Goal: Task Accomplishment & Management: Manage account settings

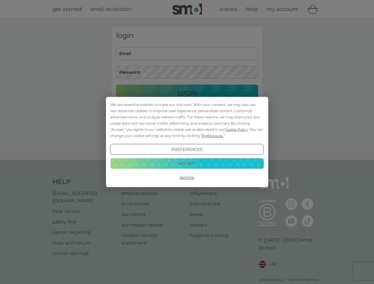
click at [237, 129] on span "Cookie Policy" at bounding box center [236, 129] width 23 height 4
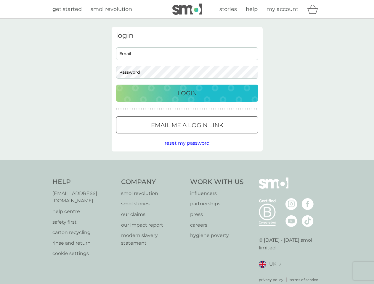
click at [212, 136] on div "login Email Password Login ● ● ● ● ● ● ● ● ● ● ● ● ● ● ● ● ● ● ● ● ● ● ● ● ● ● …" at bounding box center [187, 89] width 151 height 125
click at [187, 150] on div "login Email Password Login ● ● ● ● ● ● ● ● ● ● ● ● ● ● ● ● ● ● ● ● ● ● ● ● ● ● …" at bounding box center [187, 89] width 151 height 125
click at [187, 178] on div "Help [EMAIL_ADDRESS][DOMAIN_NAME] help centre safety first carton recycling rin…" at bounding box center [187, 230] width 270 height 105
click at [187, 164] on div "Help [EMAIL_ADDRESS][DOMAIN_NAME] help centre safety first carton recycling rin…" at bounding box center [187, 230] width 374 height 141
